Goal: Task Accomplishment & Management: Complete application form

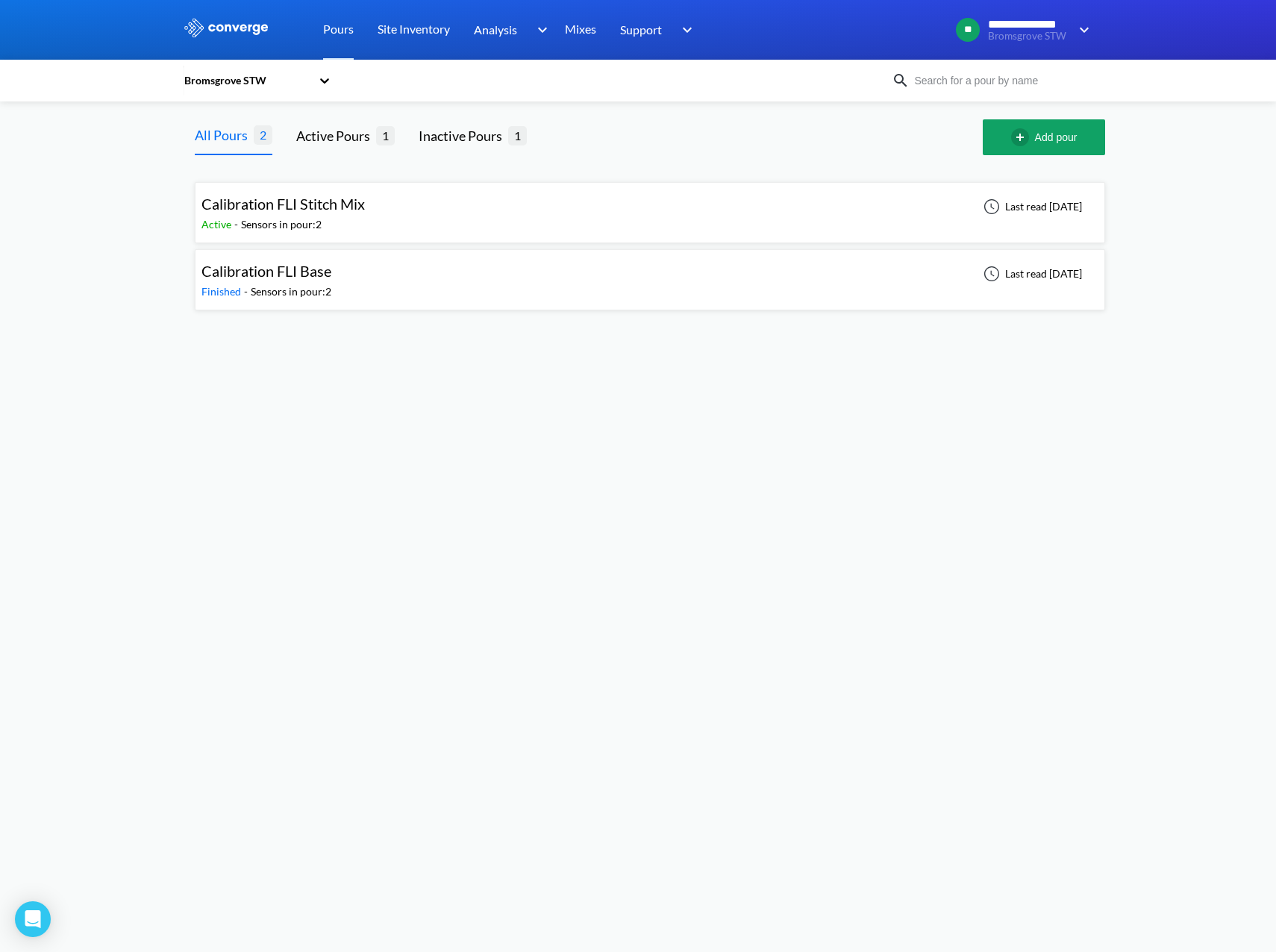
click at [345, 215] on div "Calibration FLI Stitch Mix" at bounding box center [282, 204] width 163 height 23
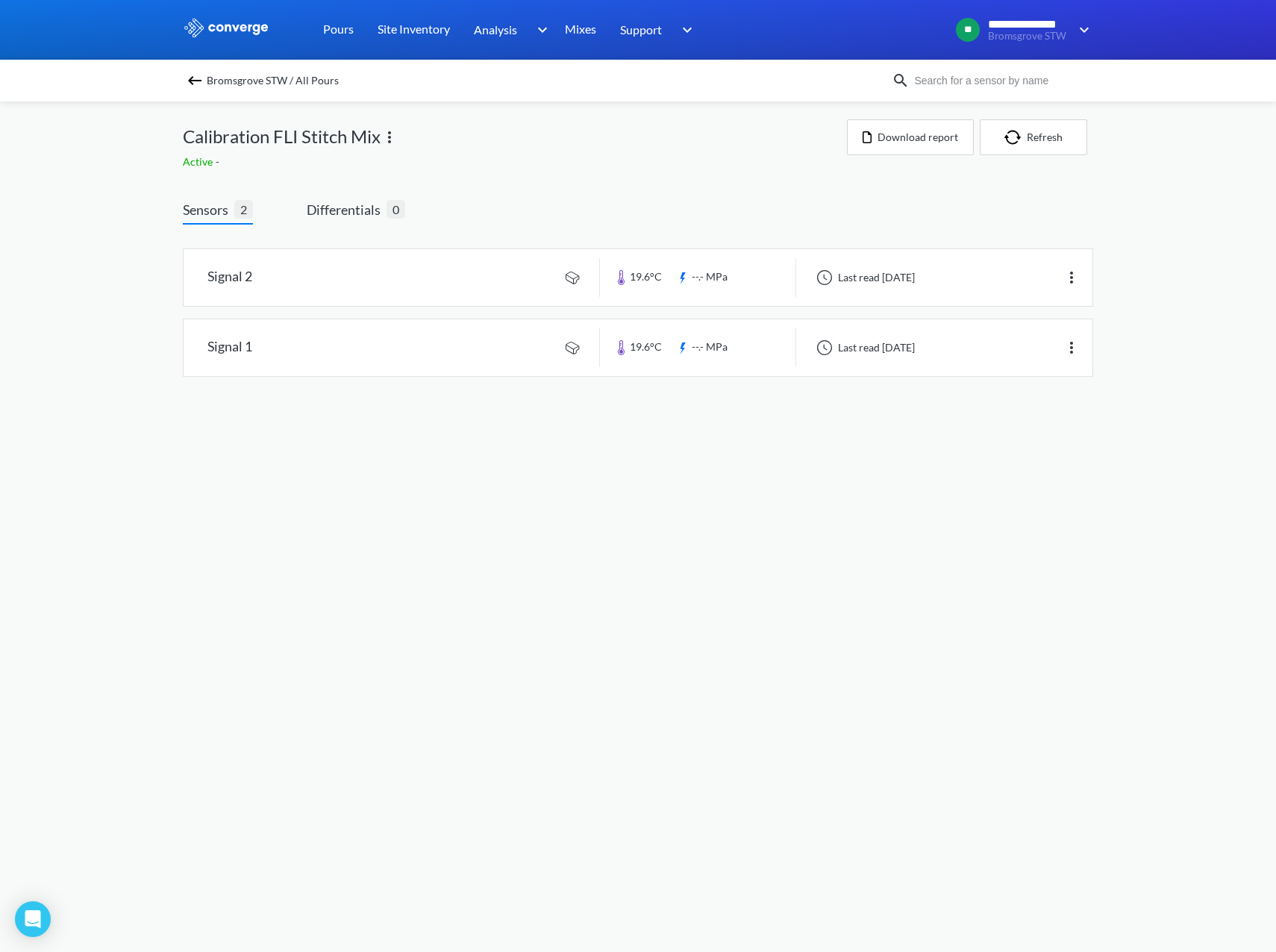
drag, startPoint x: 429, startPoint y: 359, endPoint x: 431, endPoint y: 346, distance: 13.2
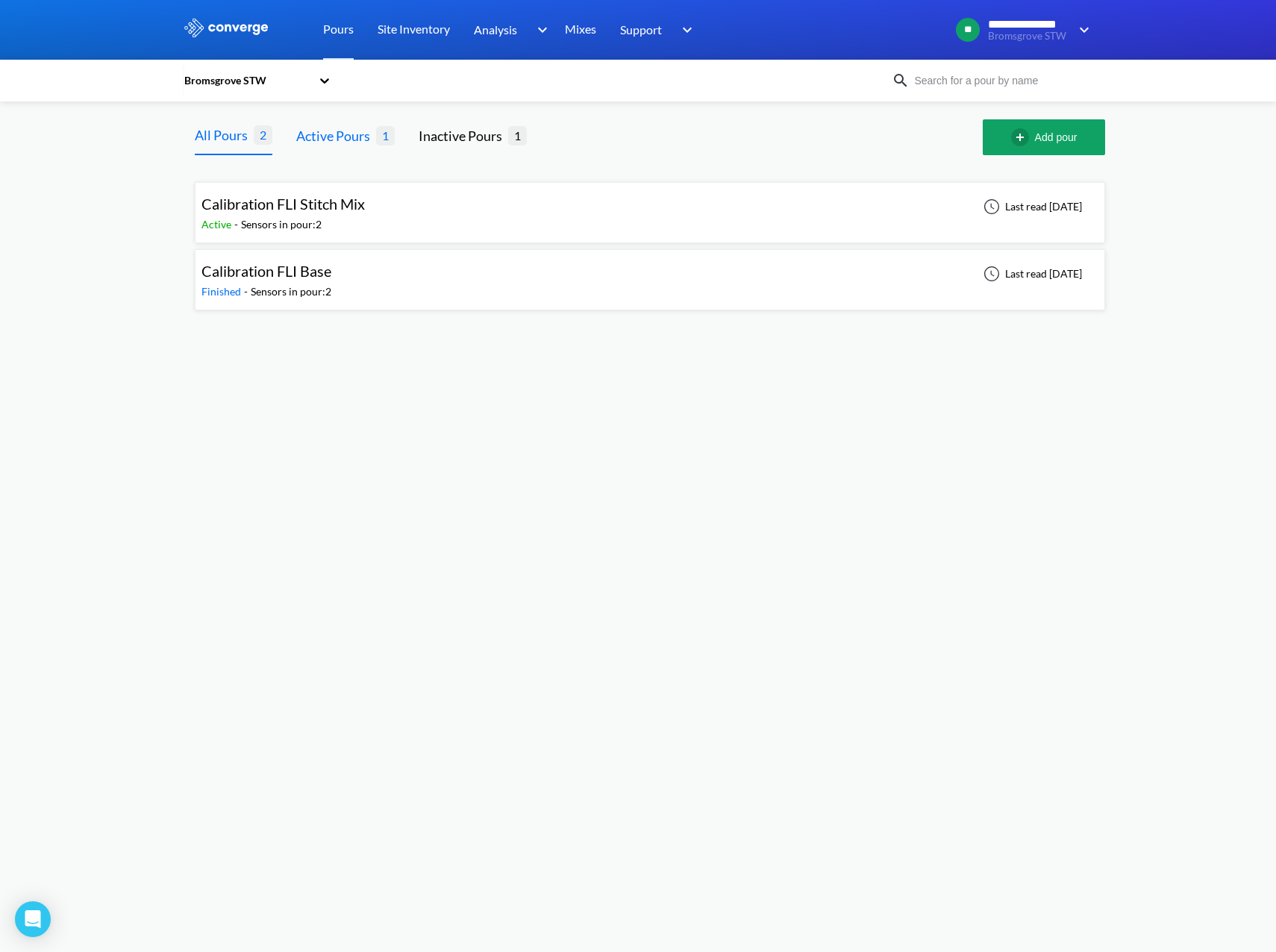
click at [356, 137] on div "Active Pours" at bounding box center [336, 136] width 79 height 21
click at [263, 139] on span "2" at bounding box center [263, 136] width 19 height 19
click at [463, 141] on div "Inactive Pours" at bounding box center [464, 136] width 90 height 21
click at [243, 146] on div "All Pours" at bounding box center [224, 136] width 59 height 21
click at [229, 90] on div "Bromsgrove STW" at bounding box center [250, 80] width 134 height 35
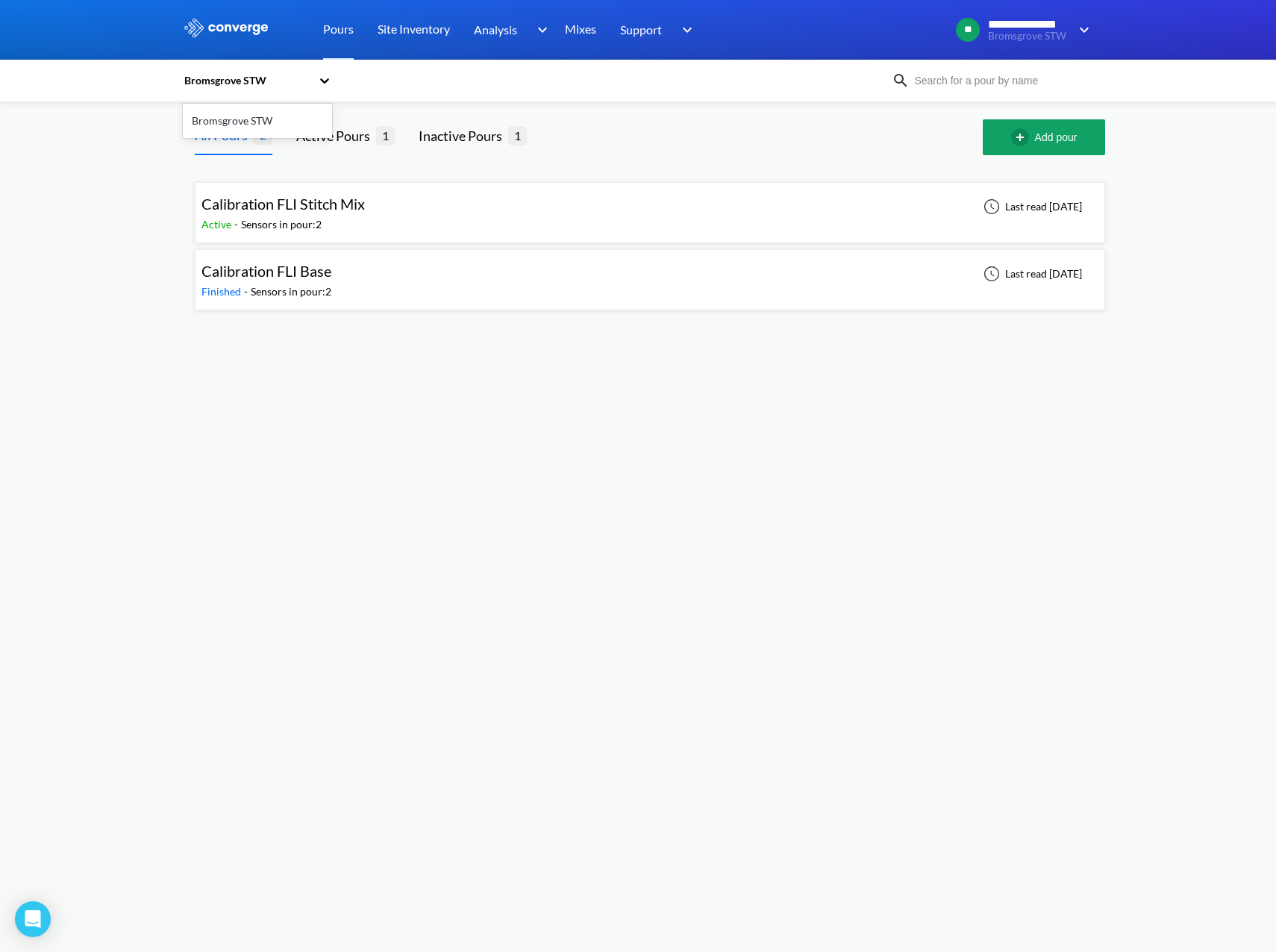
click at [645, 130] on div at bounding box center [766, 136] width 432 height 35
click at [1027, 141] on img "button" at bounding box center [1023, 137] width 24 height 18
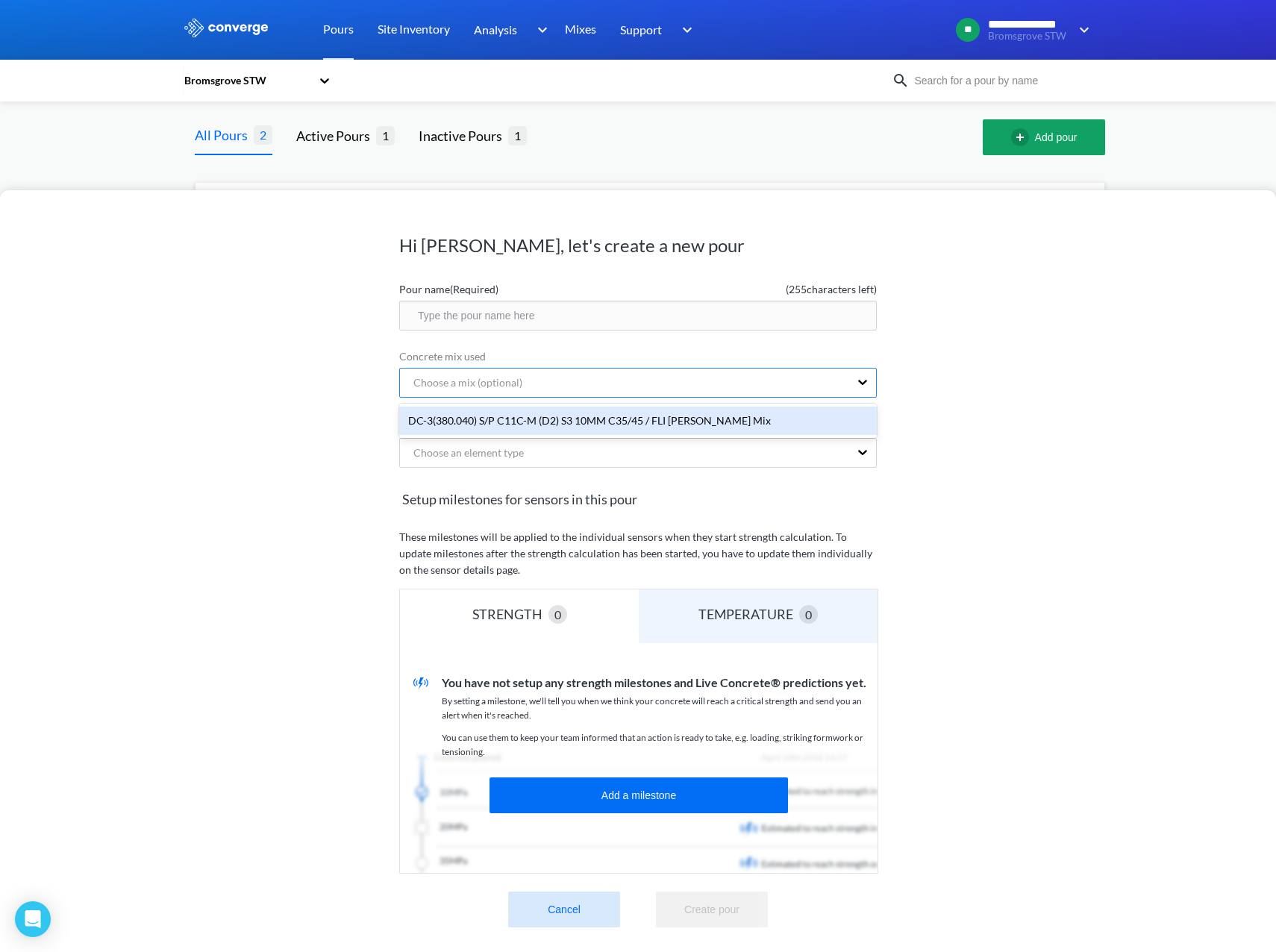
click at [523, 390] on div "Choose a mix (optional)" at bounding box center [625, 383] width 449 height 29
click at [1002, 491] on div "Hi Rajay, let's create a new pour Pour name (Required) ( 255 characters left) C…" at bounding box center [638, 571] width 1276 height 762
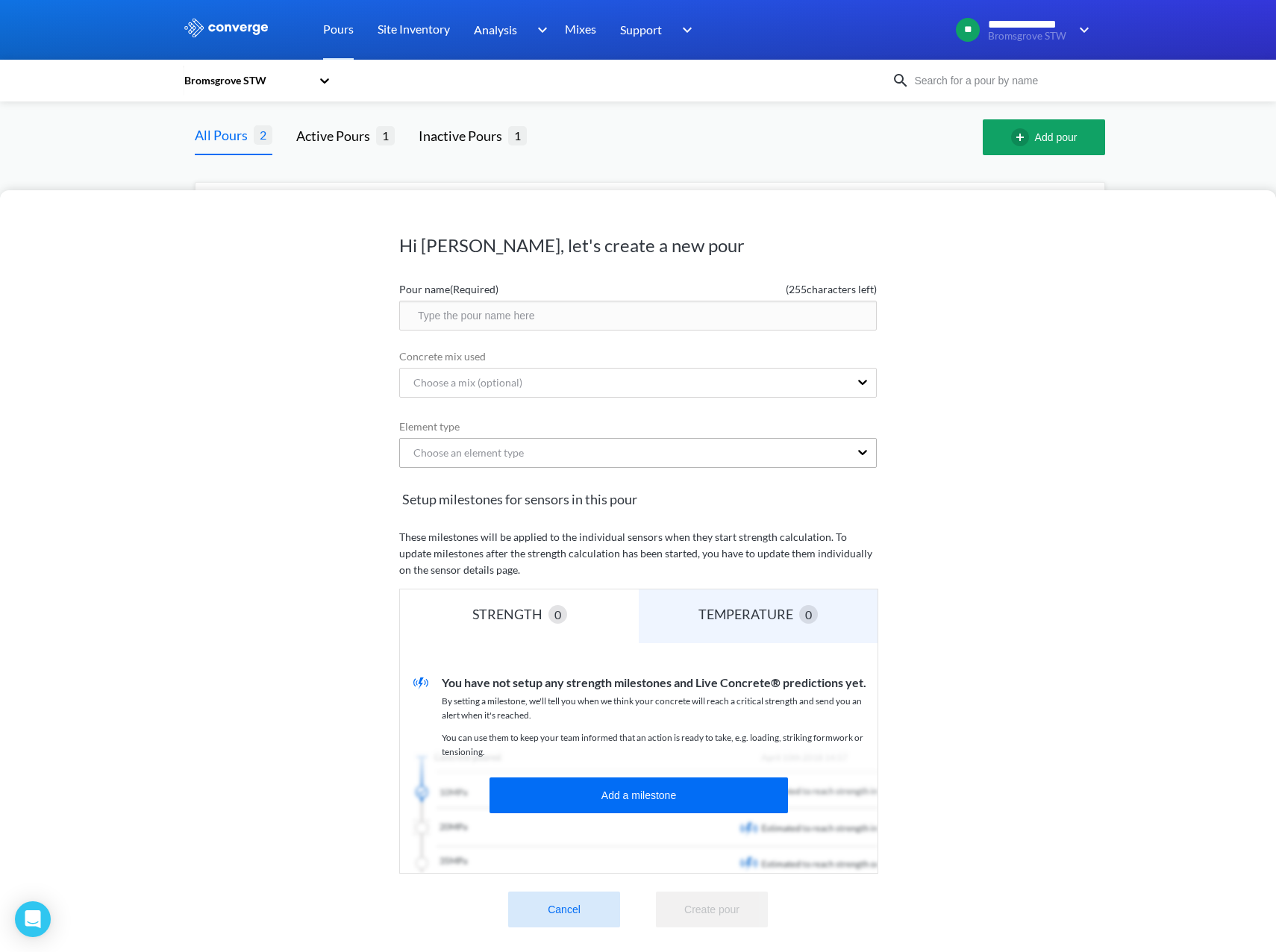
click at [607, 465] on div "Choose an element type" at bounding box center [625, 453] width 449 height 29
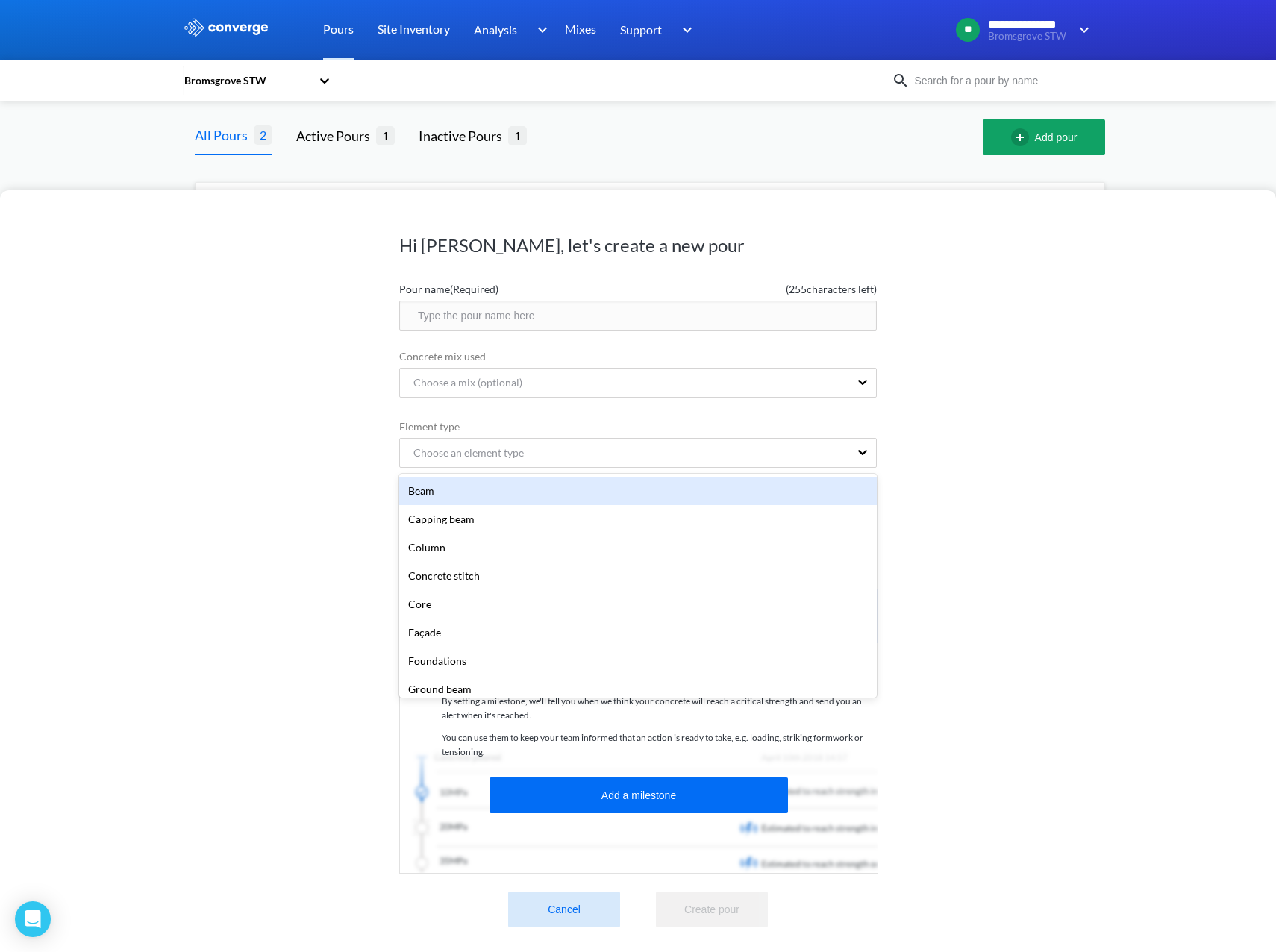
click at [1102, 424] on div "Hi Rajay, let's create a new pour Pour name (Required) ( 255 characters left) C…" at bounding box center [638, 571] width 1276 height 762
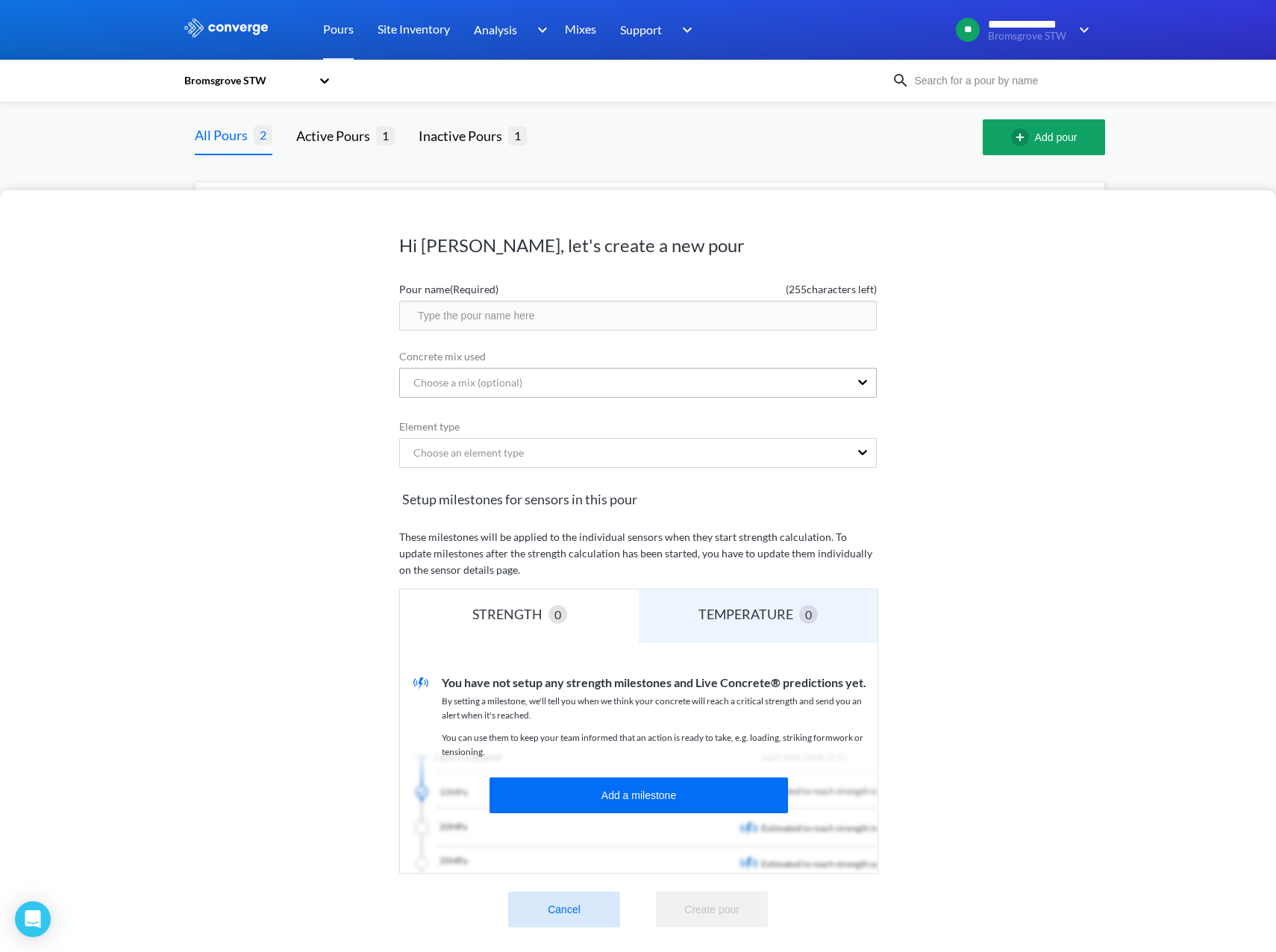
click at [635, 397] on div "Choose a mix (optional)" at bounding box center [625, 383] width 449 height 29
click at [1094, 385] on div "Hi Rajay, let's create a new pour Pour name (Required) ( 255 characters left) C…" at bounding box center [638, 571] width 1276 height 762
click at [337, 141] on div "Hi Rajay, let's create a new pour Pour name (Required) ( 255 characters left) C…" at bounding box center [638, 476] width 1276 height 952
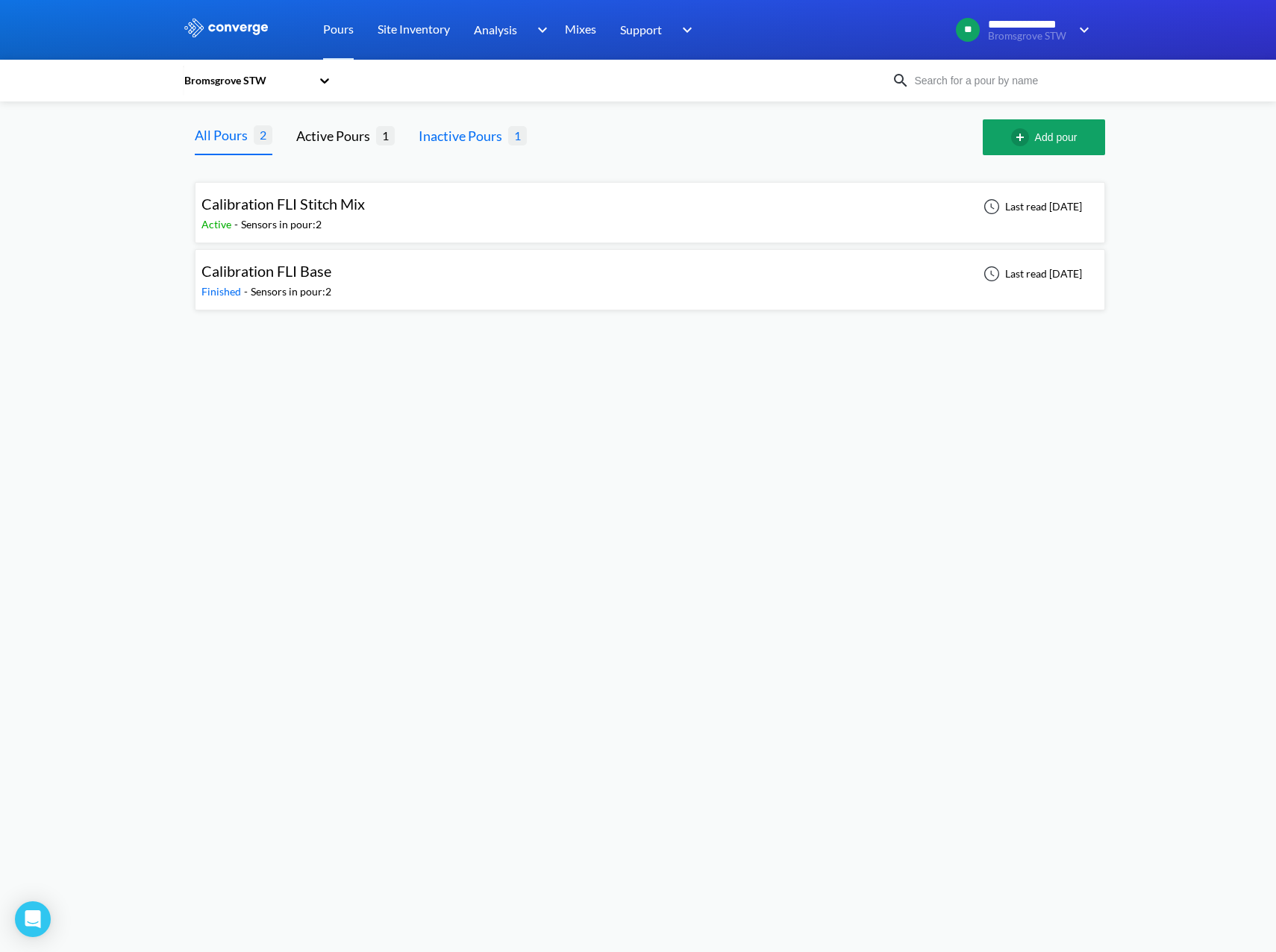
click at [523, 134] on span "1" at bounding box center [517, 136] width 19 height 19
click at [494, 130] on div "Inactive Pours" at bounding box center [464, 136] width 90 height 21
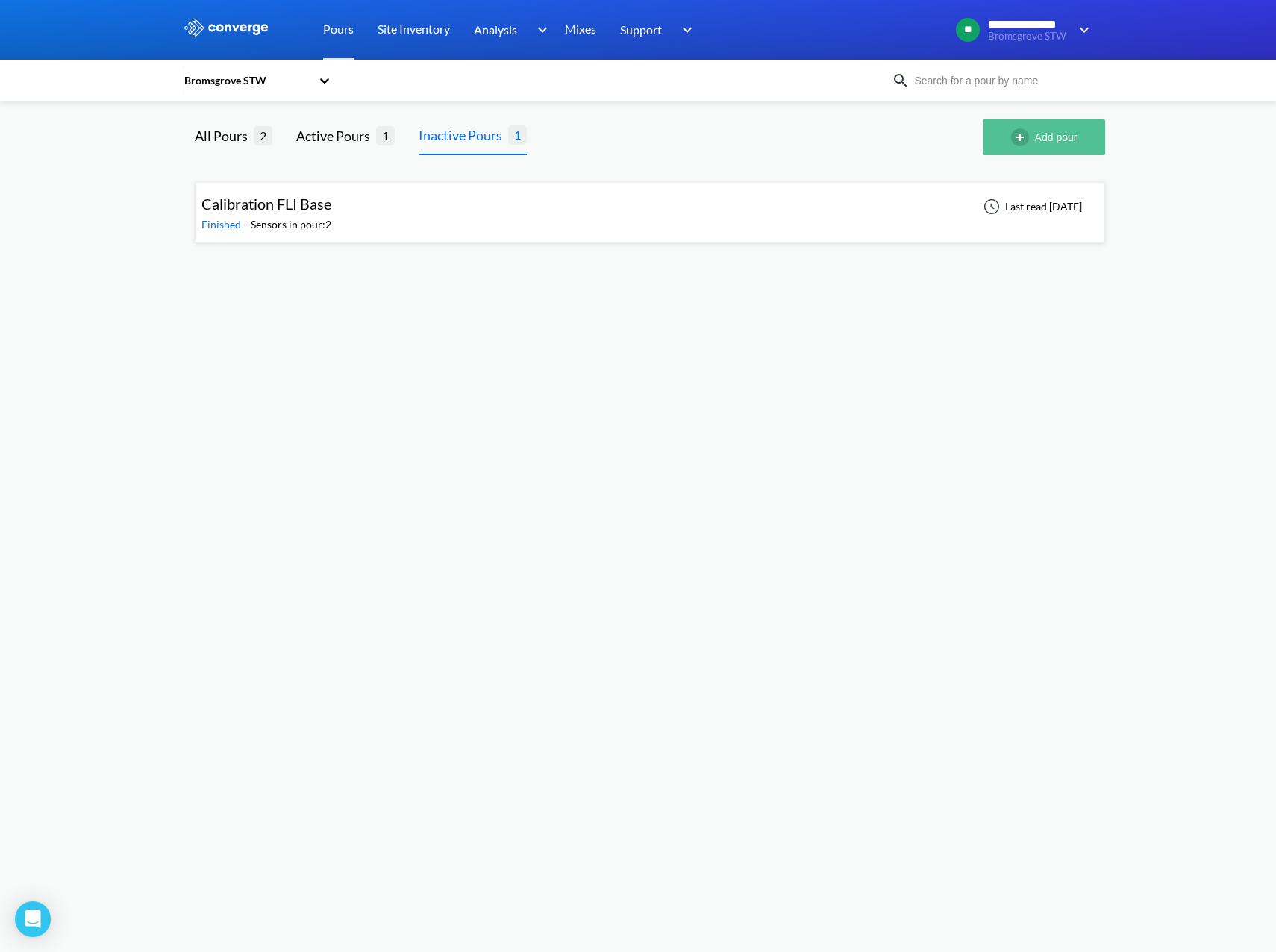
click at [1050, 140] on button "Add pour" at bounding box center [1044, 136] width 123 height 35
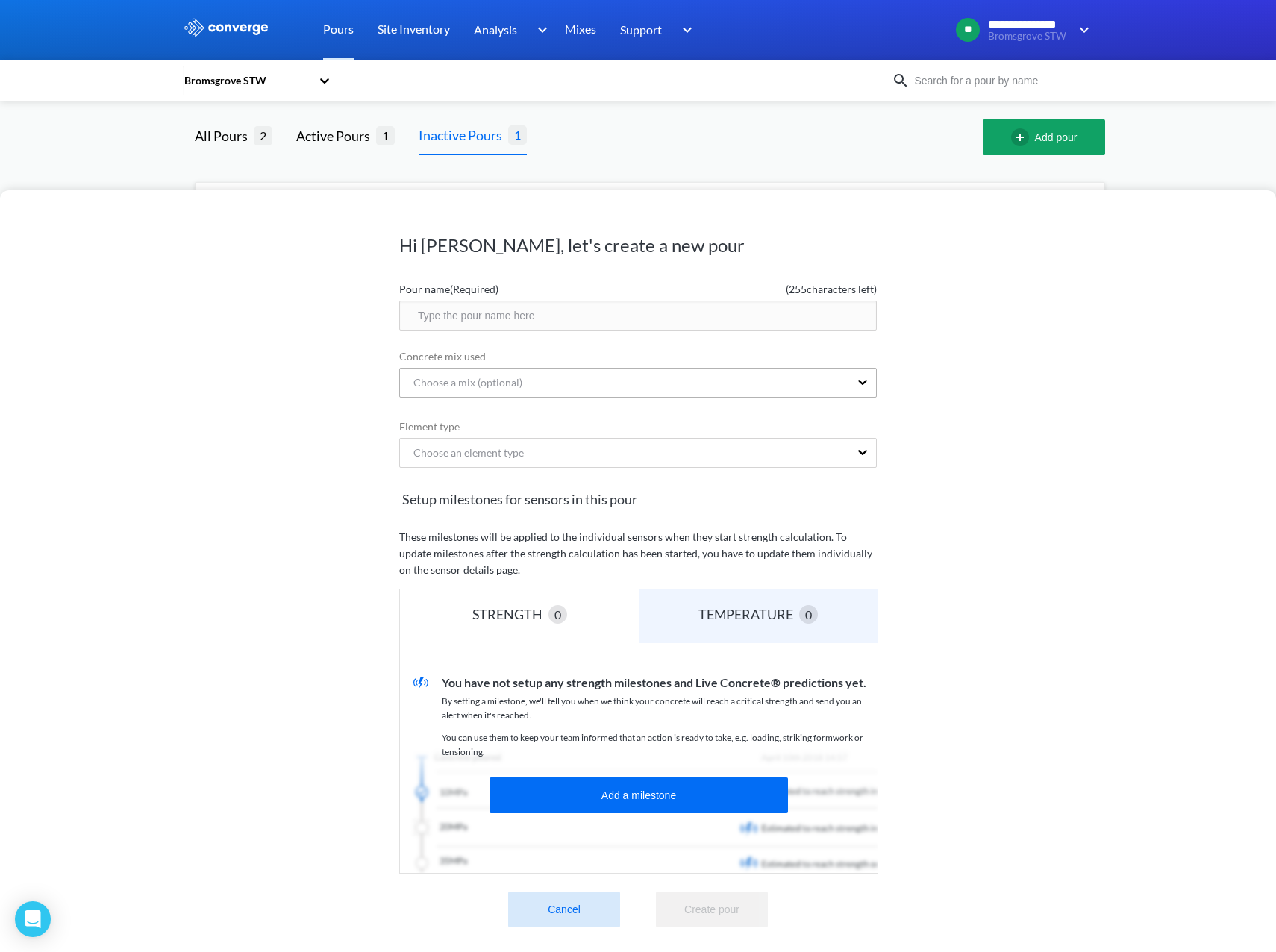
click at [517, 374] on div "Choose a mix (optional)" at bounding box center [625, 383] width 449 height 29
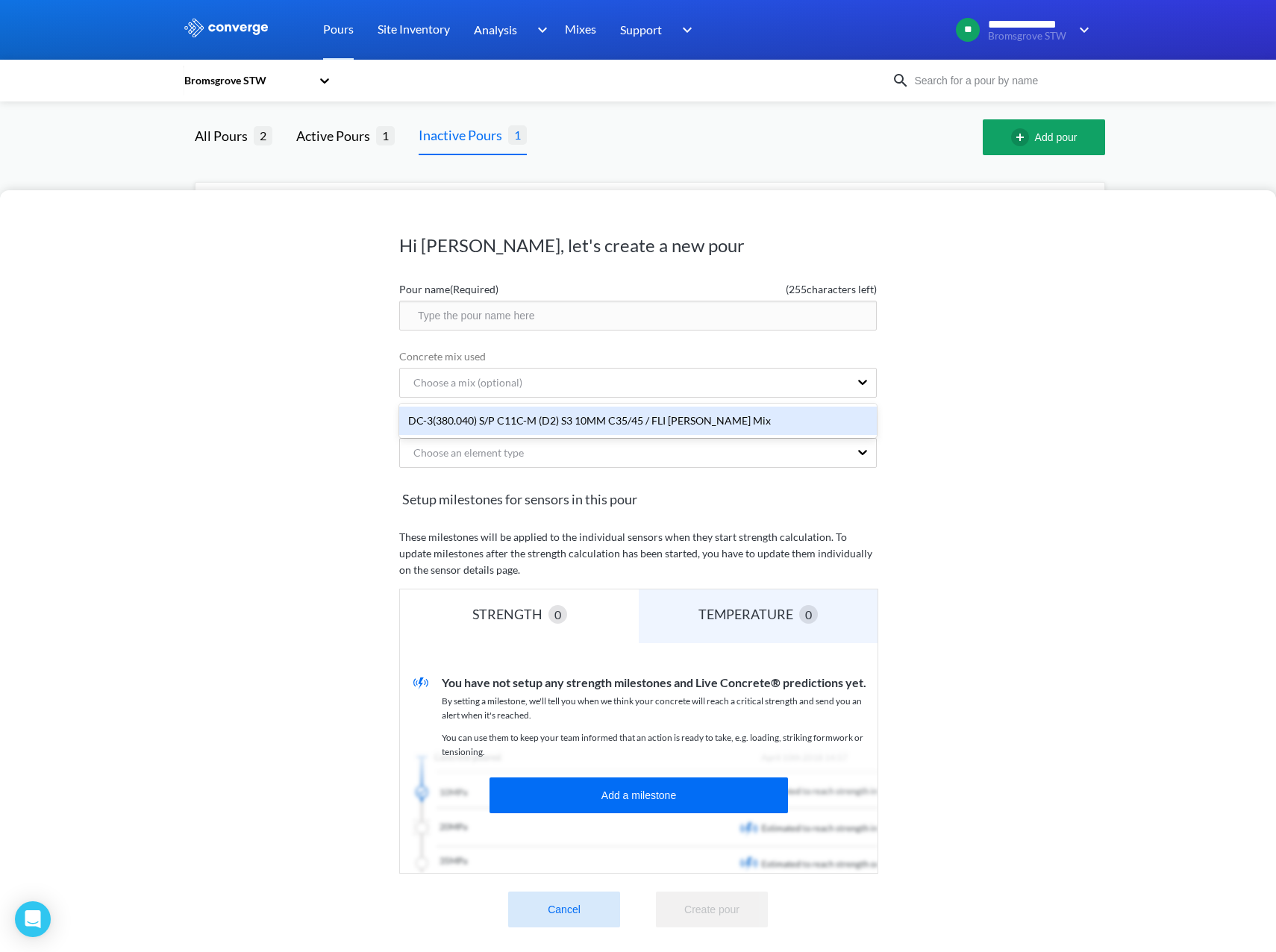
click at [1010, 409] on div "Hi Rajay, let's create a new pour Pour name (Required) ( 255 characters left) C…" at bounding box center [638, 571] width 1276 height 762
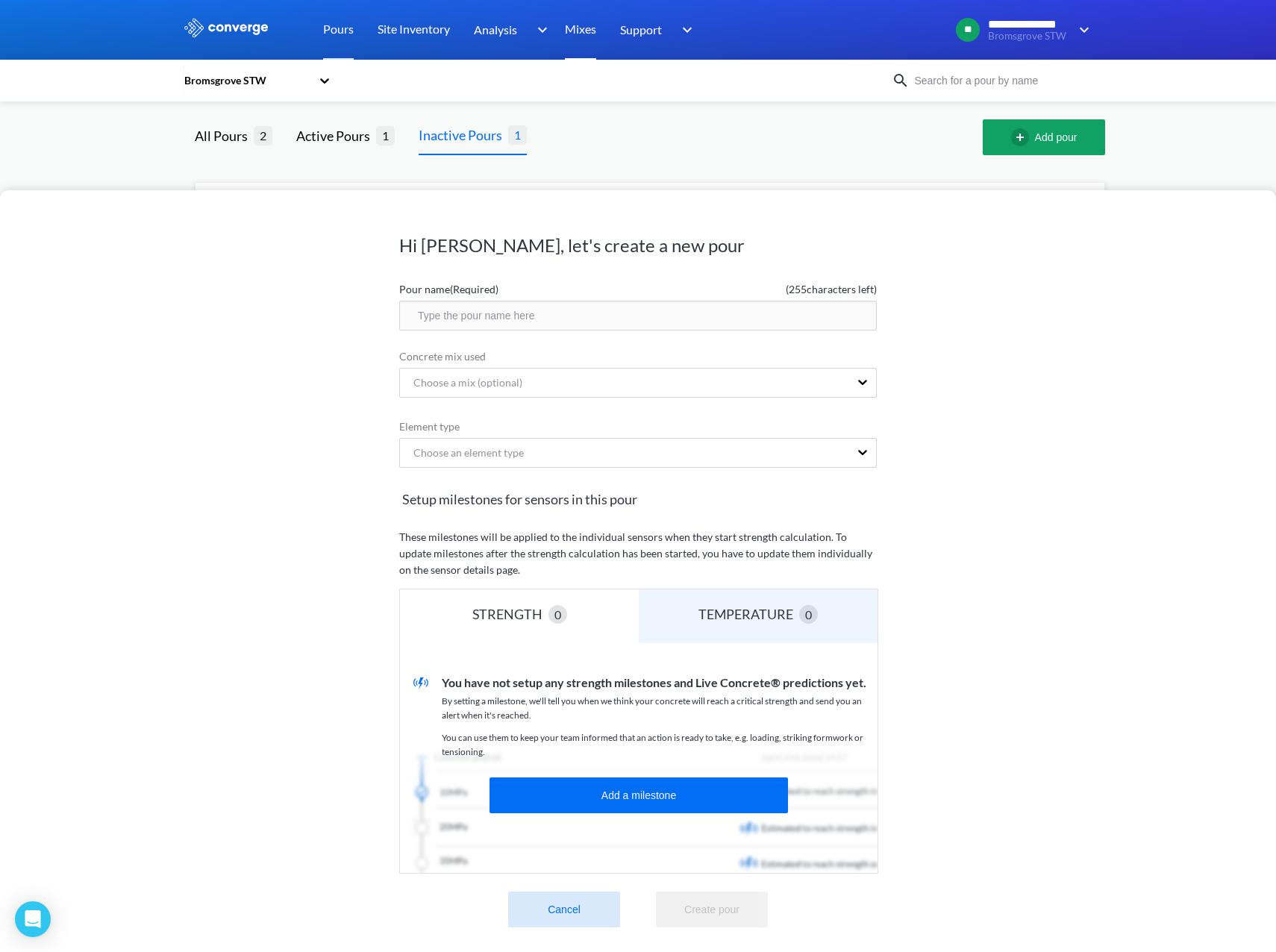
click at [569, 37] on link "Mixes" at bounding box center [581, 29] width 31 height 60
